Goal: Transaction & Acquisition: Purchase product/service

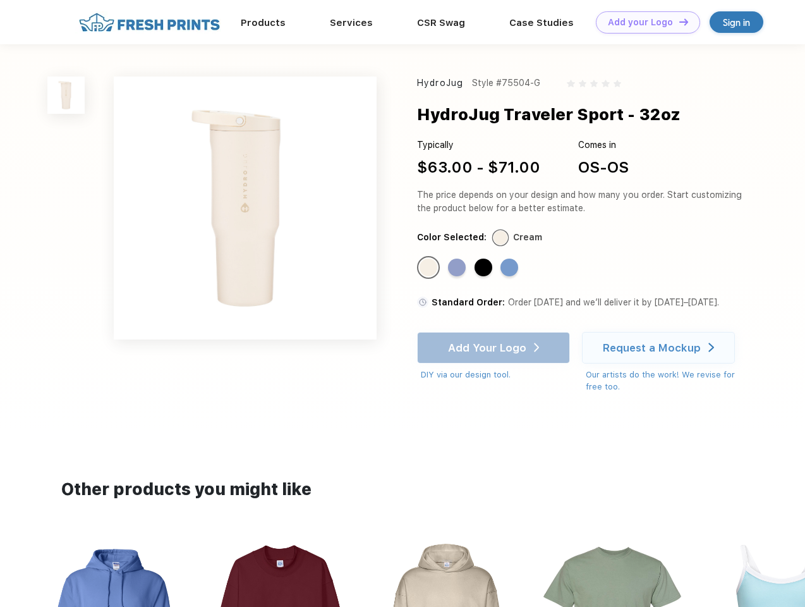
click at [644, 22] on link "Add your Logo Design Tool" at bounding box center [648, 22] width 104 height 22
click at [0, 0] on div "Design Tool" at bounding box center [0, 0] width 0 height 0
click at [678, 21] on link "Add your Logo Design Tool" at bounding box center [648, 22] width 104 height 22
click at [66, 95] on img at bounding box center [65, 94] width 37 height 37
click at [430, 268] on div "Standard Color" at bounding box center [429, 268] width 18 height 18
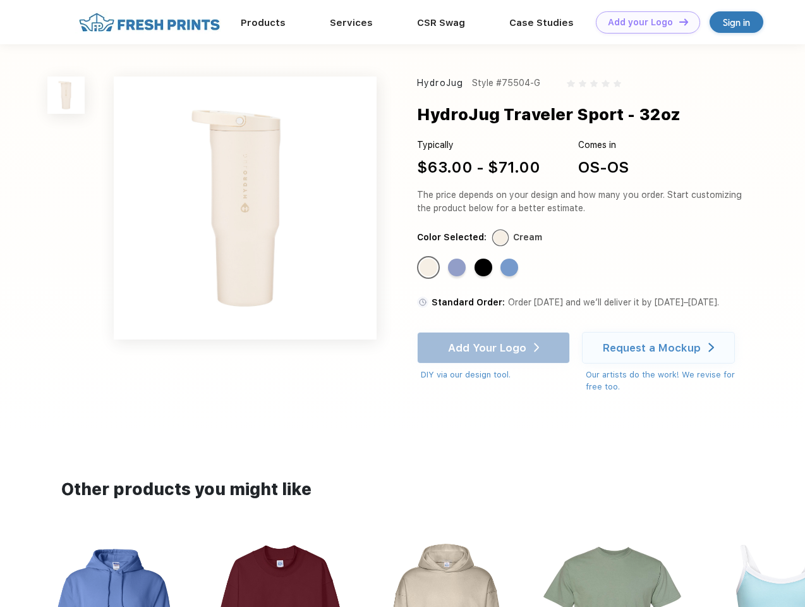
click at [458, 268] on div "Standard Color" at bounding box center [457, 268] width 18 height 18
click at [485, 268] on div "Standard Color" at bounding box center [484, 268] width 18 height 18
click at [511, 268] on div "Standard Color" at bounding box center [510, 268] width 18 height 18
click at [495, 348] on div "Add Your Logo DIY via our design tool. Ah shoot! This product isn't up in our d…" at bounding box center [493, 356] width 153 height 49
click at [661, 348] on div "Request a Mockup" at bounding box center [652, 347] width 98 height 13
